Goal: Navigation & Orientation: Find specific page/section

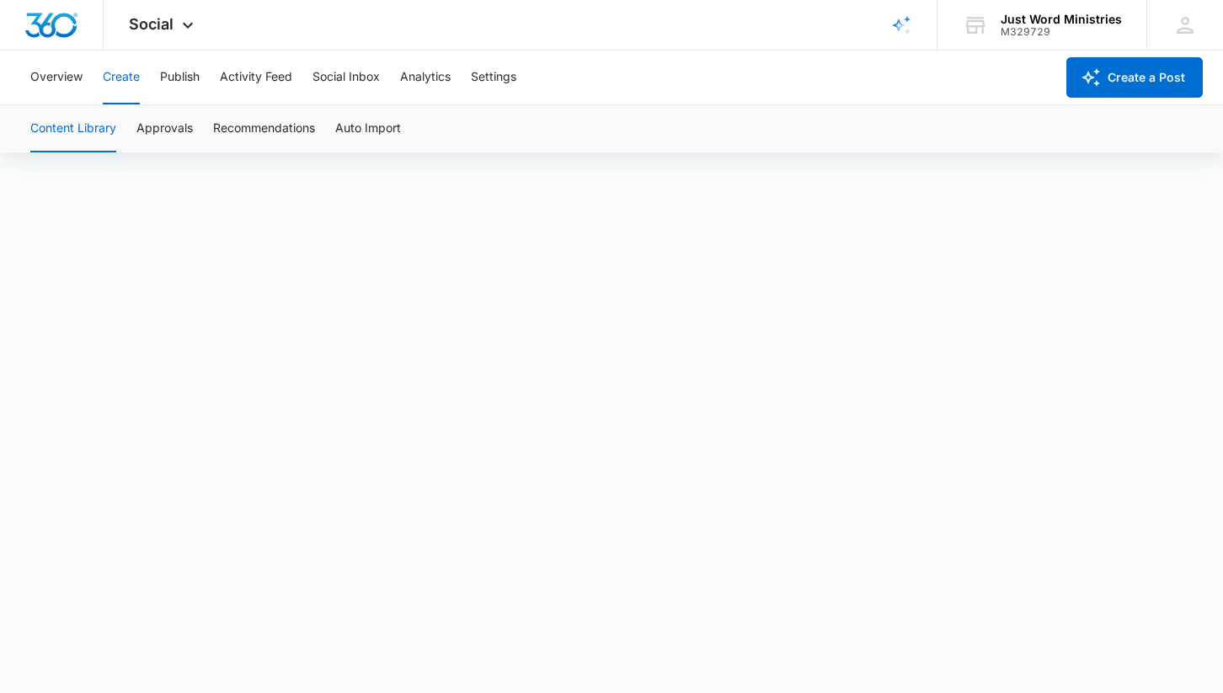
click at [51, 135] on button "Content Library" at bounding box center [73, 128] width 86 height 47
